Goal: Information Seeking & Learning: Compare options

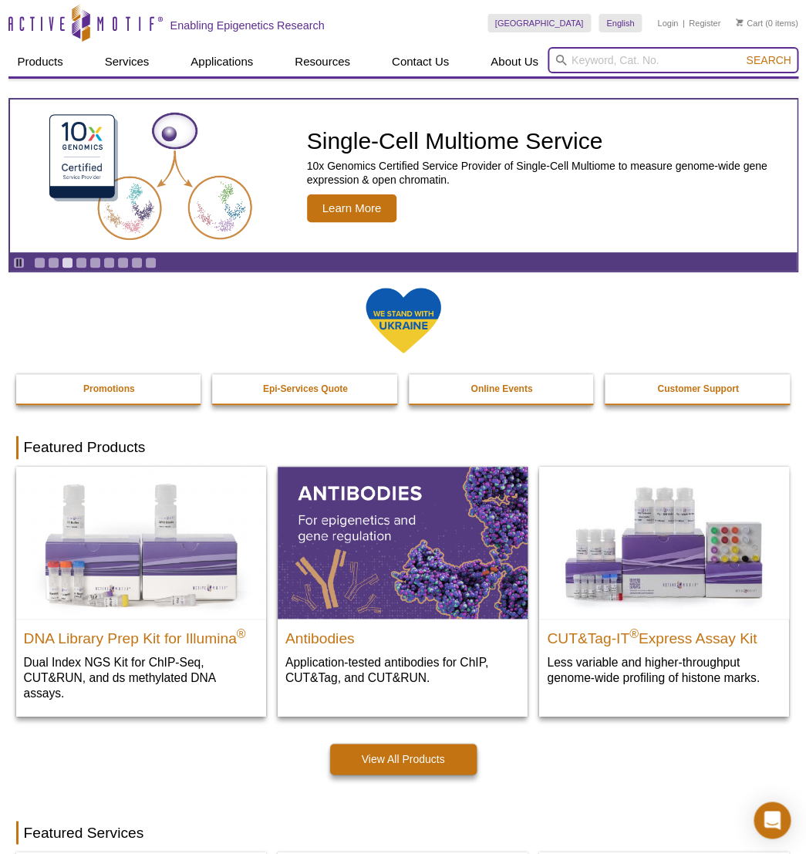
click at [597, 63] on input "search" at bounding box center [673, 60] width 251 height 26
paste input "91398"
type input "9"
paste input "91398"
type input "91398"
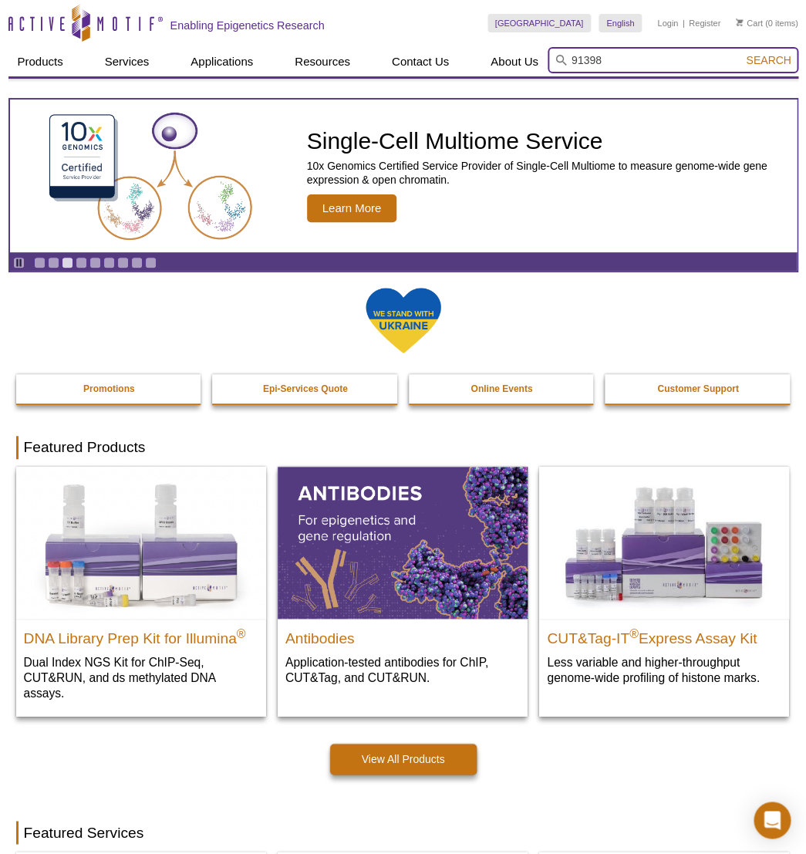
click at [742, 53] on button "Search" at bounding box center [769, 60] width 54 height 14
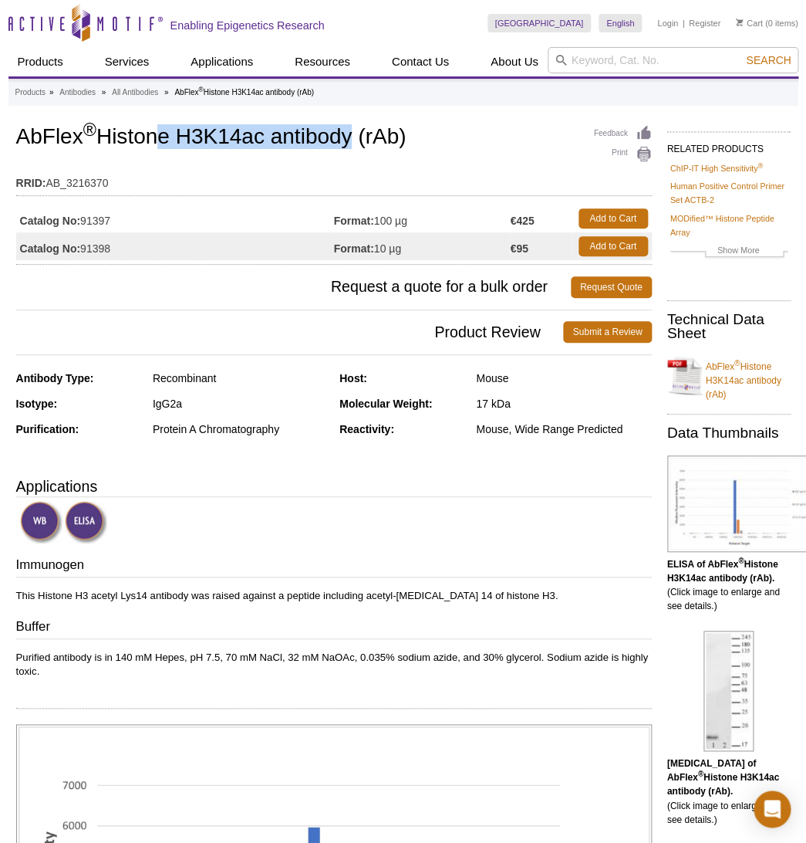
drag, startPoint x: 147, startPoint y: 137, endPoint x: 342, endPoint y: 134, distance: 195.3
click at [342, 134] on h1 "AbFlex ® Histone H3K14ac antibody (rAb)" at bounding box center [334, 138] width 636 height 26
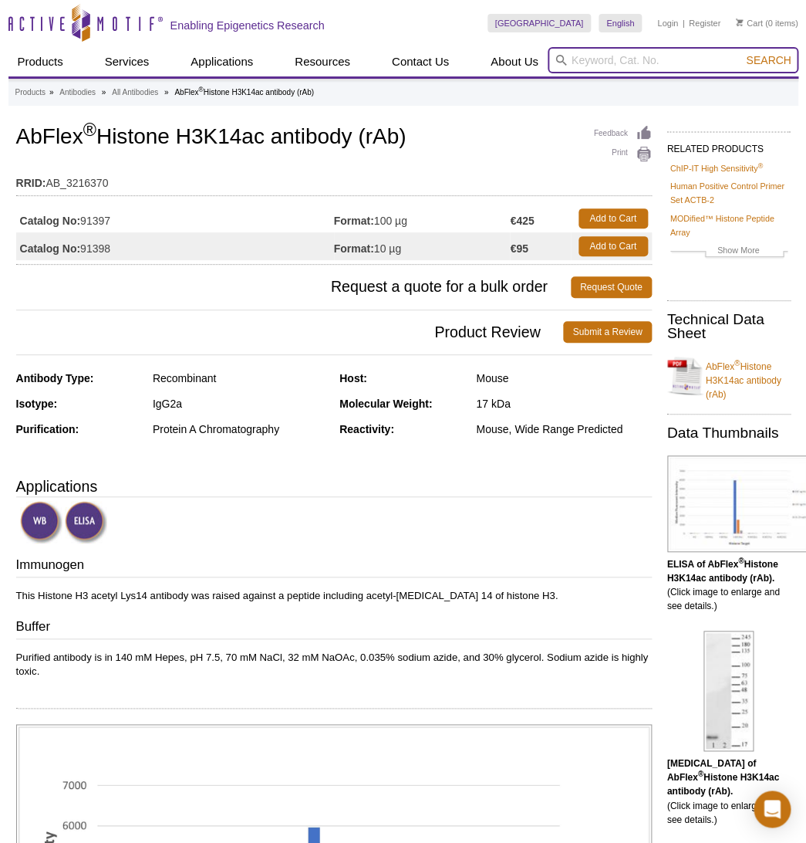
click at [590, 59] on input "search" at bounding box center [673, 60] width 251 height 26
paste input "65901"
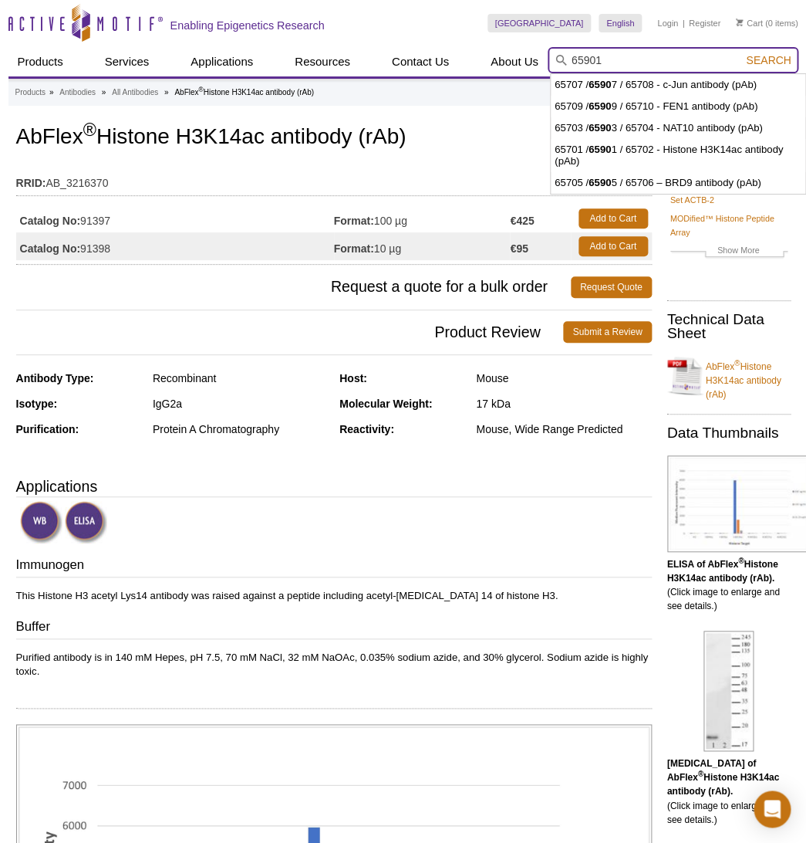
type input "65901"
click at [742, 53] on button "Search" at bounding box center [769, 60] width 54 height 14
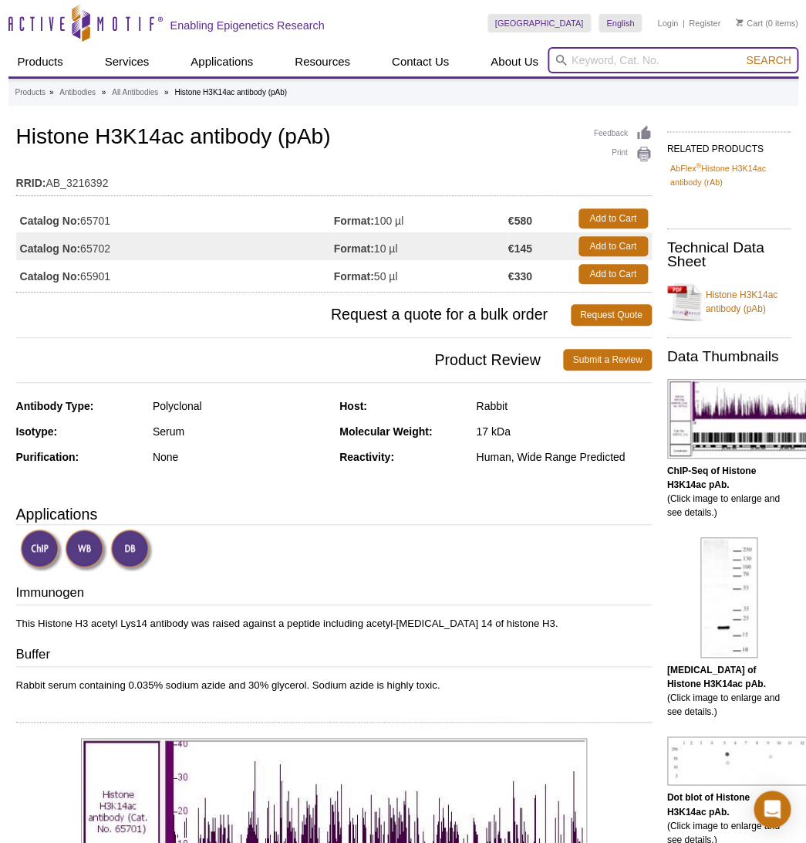
click at [598, 63] on input "search" at bounding box center [673, 60] width 251 height 26
paste input "39728"
type input "39728"
click at [742, 53] on button "Search" at bounding box center [769, 60] width 54 height 14
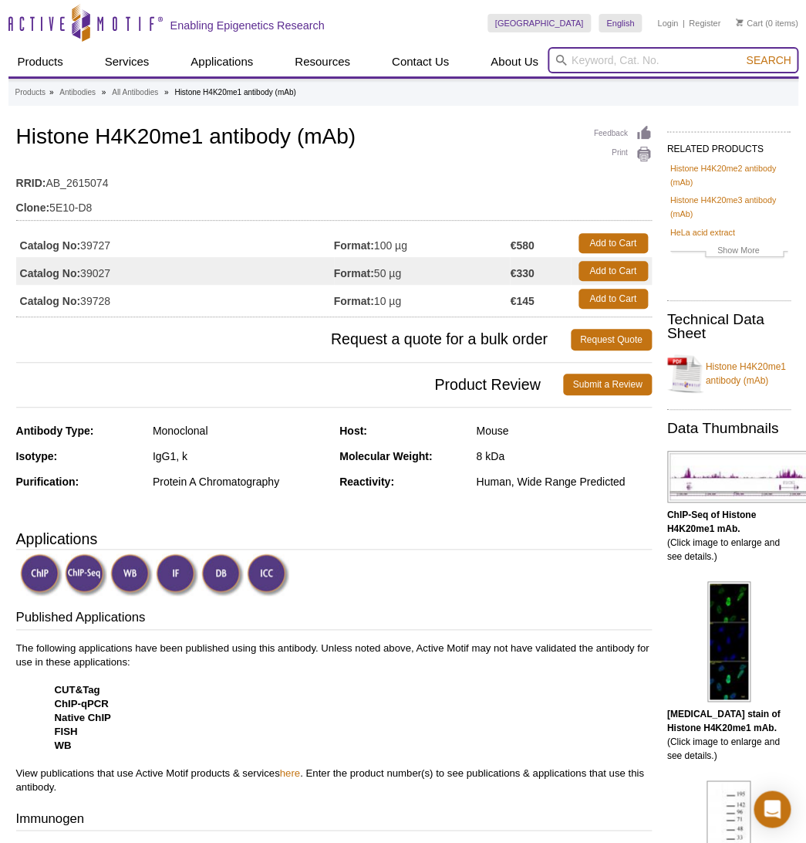
click at [633, 66] on input "search" at bounding box center [673, 60] width 251 height 26
paste input "39914"
type input "39914"
click at [742, 53] on button "Search" at bounding box center [769, 60] width 54 height 14
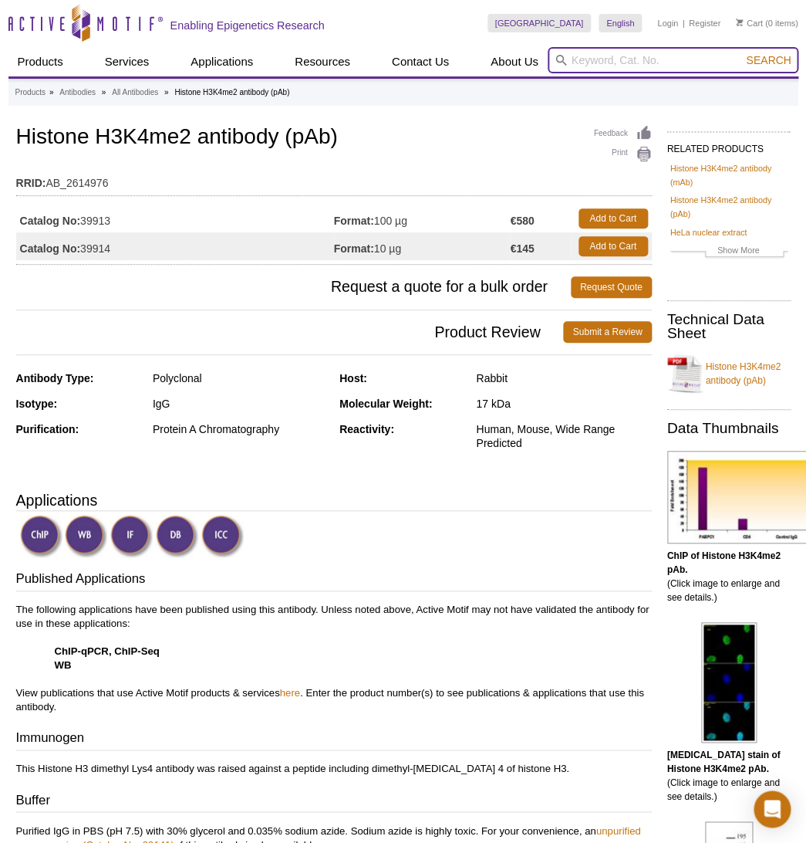
click at [625, 66] on input "search" at bounding box center [673, 60] width 251 height 26
paste input "39916"
type input "39916"
click at [742, 53] on button "Search" at bounding box center [769, 60] width 54 height 14
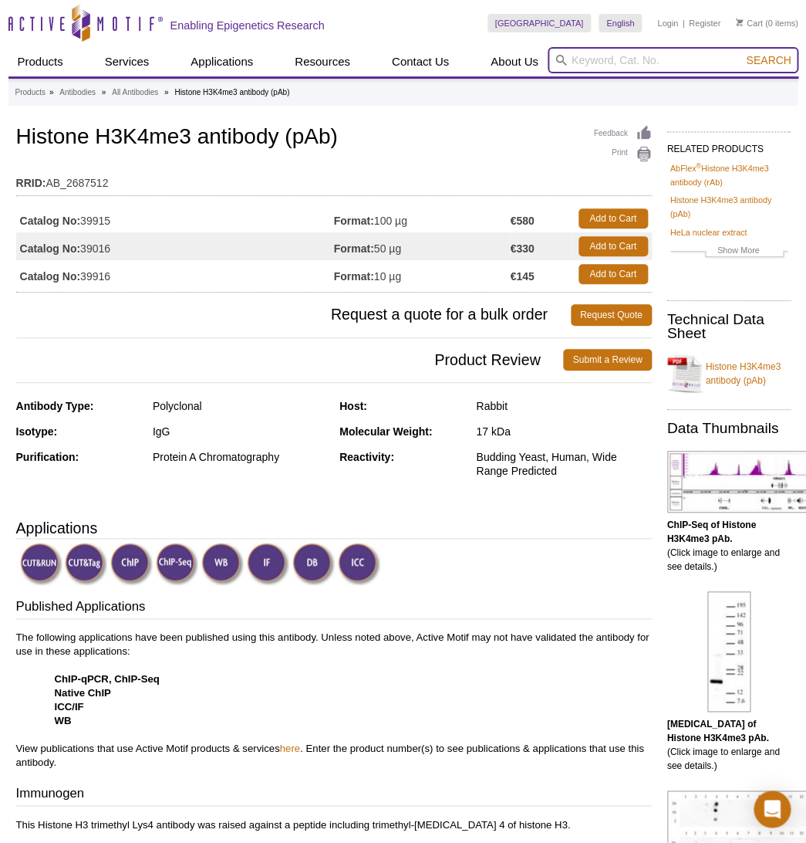
click at [590, 67] on input "search" at bounding box center [673, 60] width 251 height 26
paste input "39918"
type input "39918"
click at [742, 53] on button "Search" at bounding box center [769, 60] width 54 height 14
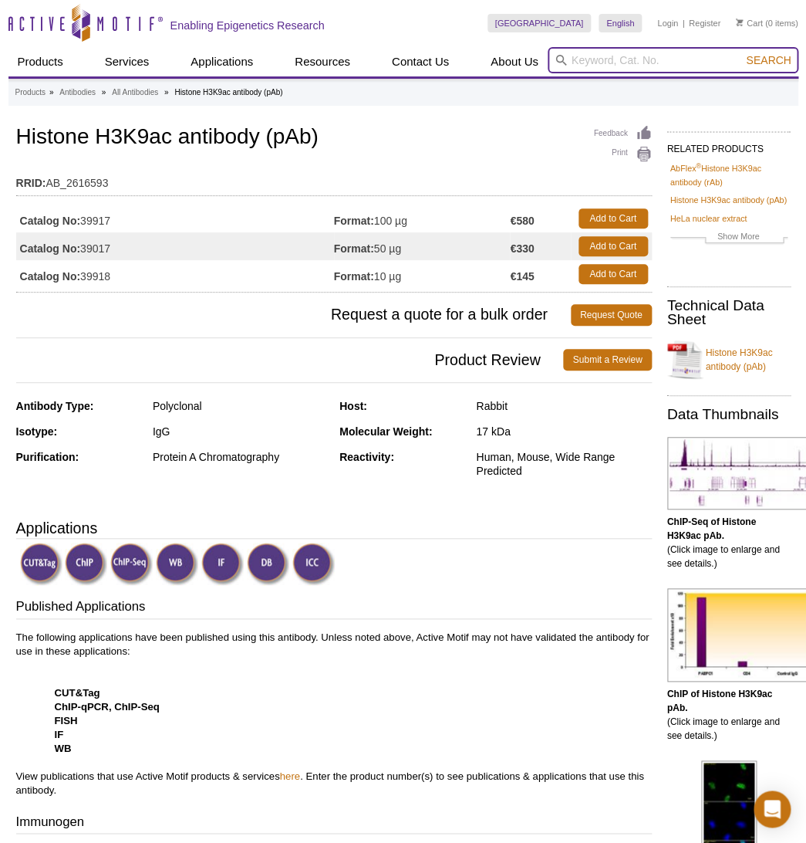
click at [593, 66] on input "search" at bounding box center [673, 60] width 251 height 26
paste input "91398"
type input "91398"
click at [742, 53] on button "Search" at bounding box center [769, 60] width 54 height 14
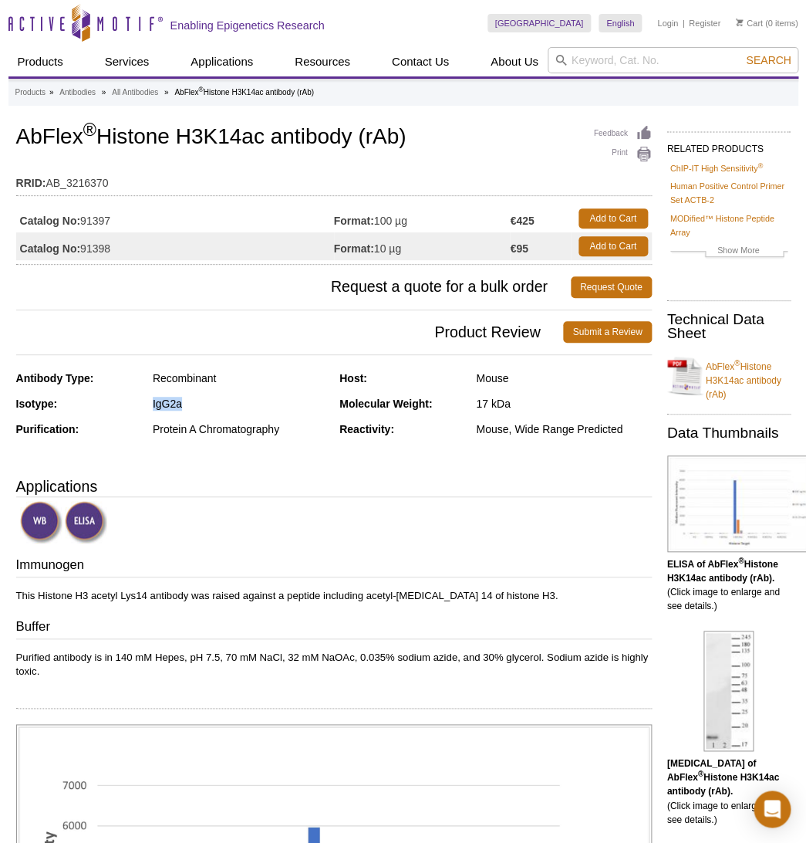
drag, startPoint x: 153, startPoint y: 405, endPoint x: 191, endPoint y: 405, distance: 37.8
click at [191, 405] on div "Isotype: IgG2a" at bounding box center [172, 409] width 313 height 25
click at [193, 386] on div "Antibody Type: Recombinant" at bounding box center [172, 383] width 313 height 25
copy div "Recombinant"
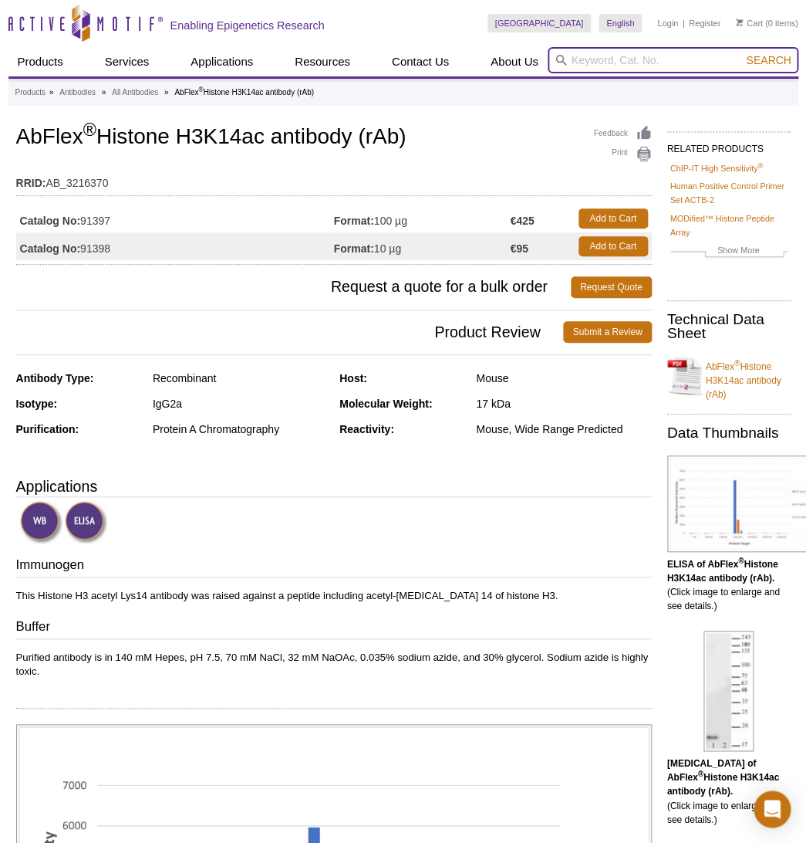
click at [604, 62] on input "search" at bounding box center [673, 60] width 251 height 26
paste input "65901"
type input "65901"
click at [742, 53] on button "Search" at bounding box center [769, 60] width 54 height 14
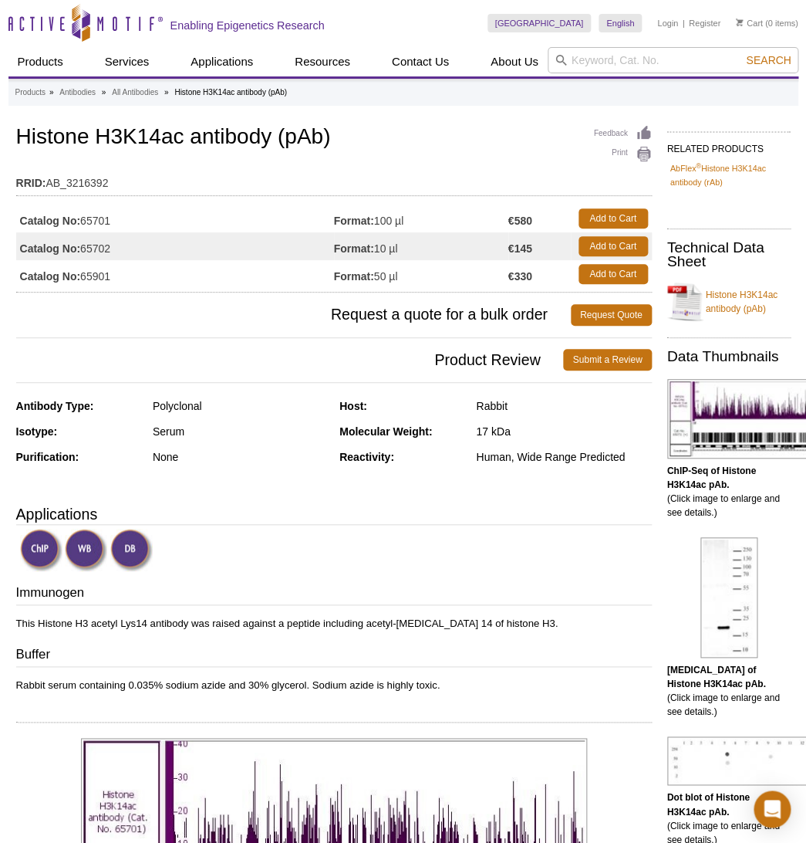
click at [114, 249] on td "Catalog No: 65702" at bounding box center [175, 246] width 318 height 28
drag, startPoint x: 86, startPoint y: 249, endPoint x: 128, endPoint y: 248, distance: 42.5
click at [128, 248] on td "Catalog No: 65702" at bounding box center [175, 246] width 318 height 28
copy td "65702"
click at [601, 59] on input "search" at bounding box center [673, 60] width 251 height 26
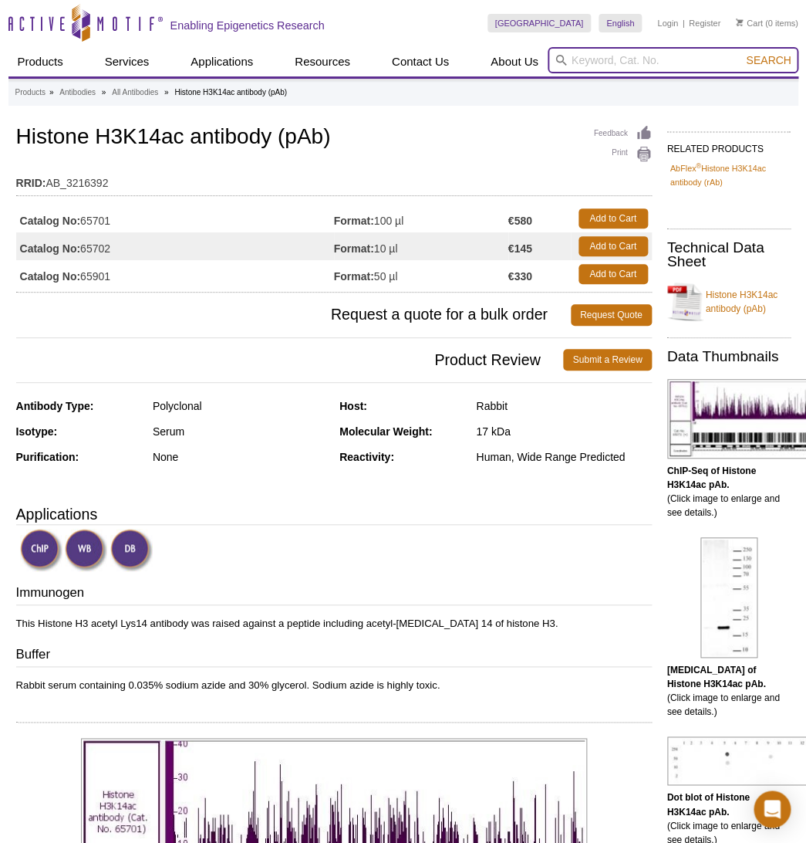
click at [601, 59] on input "search" at bounding box center [673, 60] width 251 height 26
paste input "39754"
type input "39754"
click at [742, 53] on button "Search" at bounding box center [769, 60] width 54 height 14
click at [585, 61] on input "search" at bounding box center [673, 60] width 251 height 26
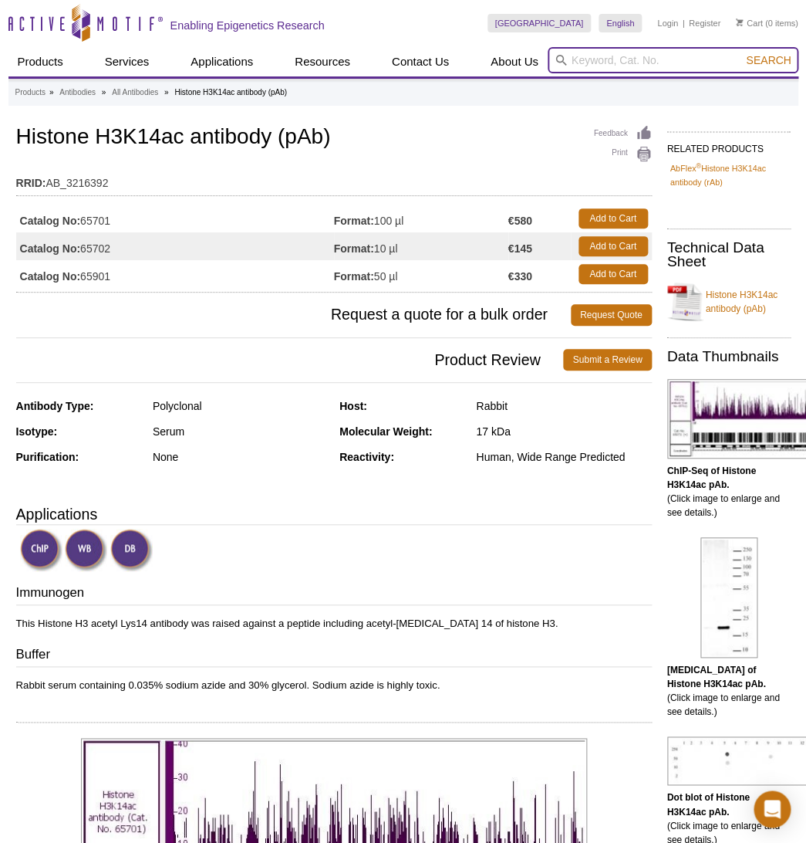
paste input "39930"
type input "39930"
click at [742, 53] on button "Search" at bounding box center [769, 60] width 54 height 14
